Goal: Find specific page/section: Find specific page/section

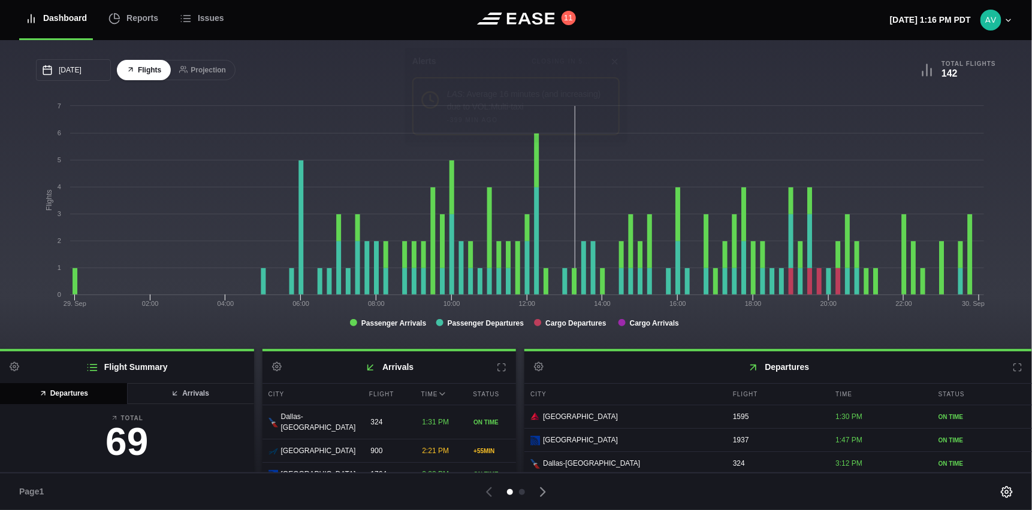
click at [613, 63] on icon at bounding box center [615, 62] width 10 height 10
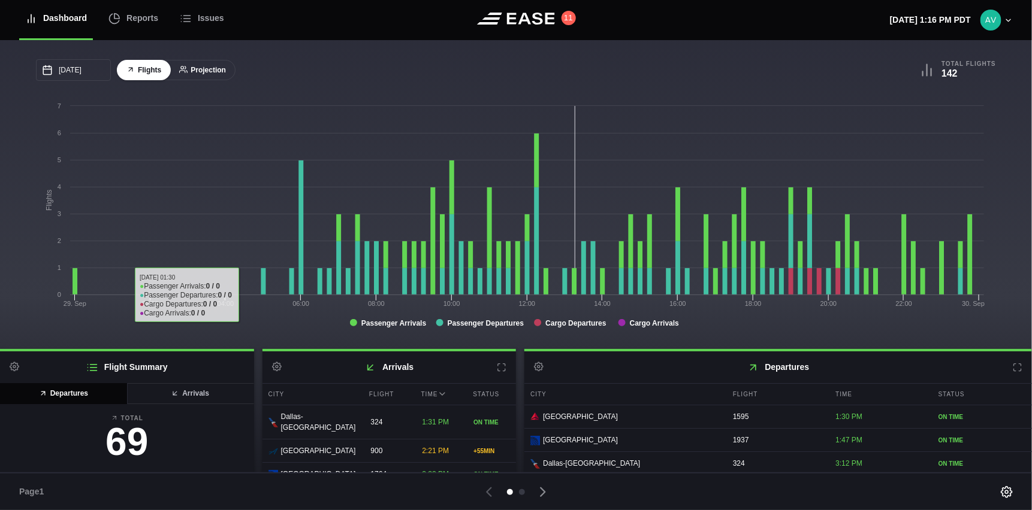
click at [194, 78] on button "Projection" at bounding box center [203, 70] width 66 height 21
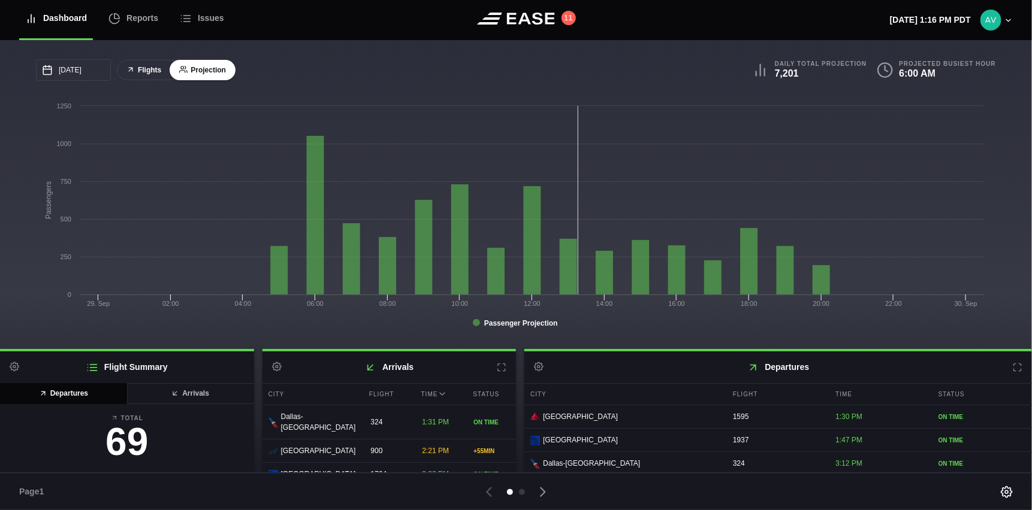
click at [153, 70] on button "Flights" at bounding box center [144, 70] width 54 height 21
